Goal: Check status

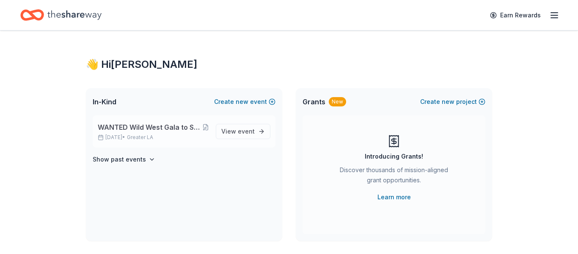
click at [143, 130] on span "WANTED Wild West Gala to Support Dog Therapy at [GEOGRAPHIC_DATA] [GEOGRAPHIC_D…" at bounding box center [150, 127] width 105 height 10
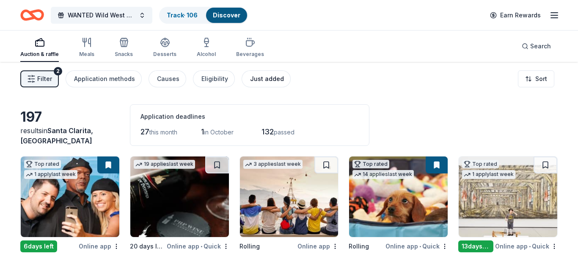
click at [271, 79] on div "Just added" at bounding box center [267, 79] width 34 height 10
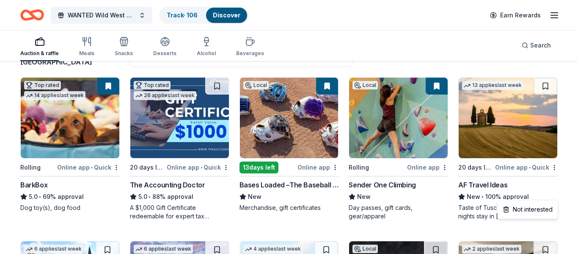
scroll to position [52, 0]
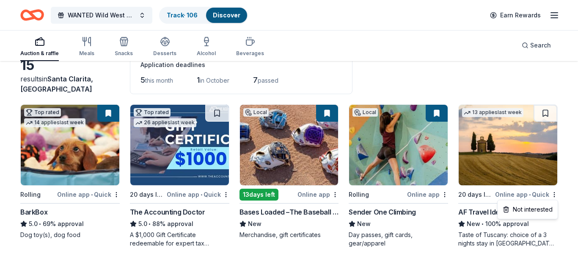
click at [188, 17] on html "WANTED Wild West Gala to Support Dog Therapy at [GEOGRAPHIC_DATA] [GEOGRAPHIC_D…" at bounding box center [289, 75] width 578 height 254
click at [180, 12] on link "Track · 106" at bounding box center [182, 14] width 31 height 7
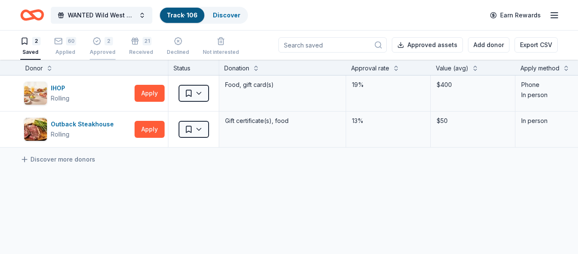
click at [105, 47] on div "2 Approved" at bounding box center [103, 46] width 26 height 19
